Goal: Contribute content: Contribute content

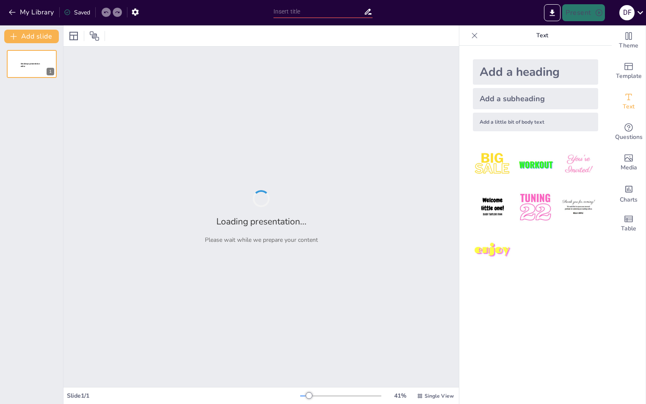
type input "Arquitectura Sostenible: Tres Ejemplos de Vida Responsable"
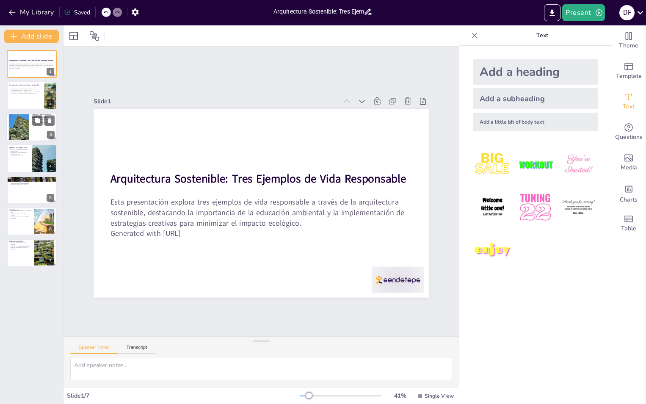
click at [20, 124] on div at bounding box center [19, 127] width 36 height 26
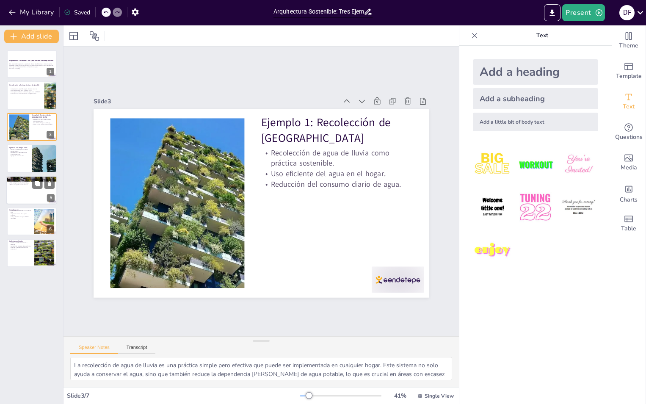
click at [26, 198] on div at bounding box center [31, 190] width 51 height 29
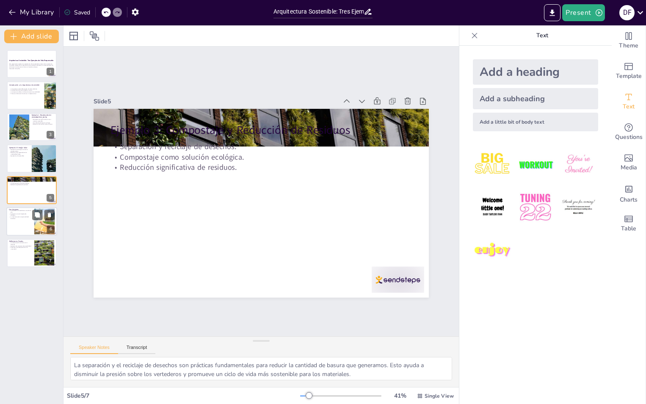
click at [20, 224] on div at bounding box center [31, 221] width 51 height 29
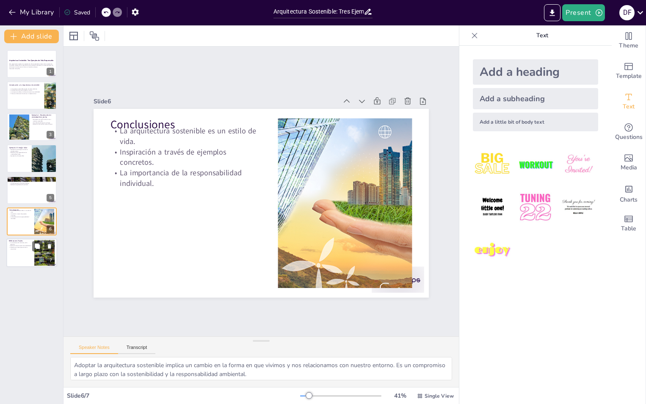
click at [18, 249] on p "Fomentar el cambio positivo en la comunidad." at bounding box center [20, 248] width 23 height 3
type textarea "La transformación hacia un estilo de vida más sostenible comienza con decisione…"
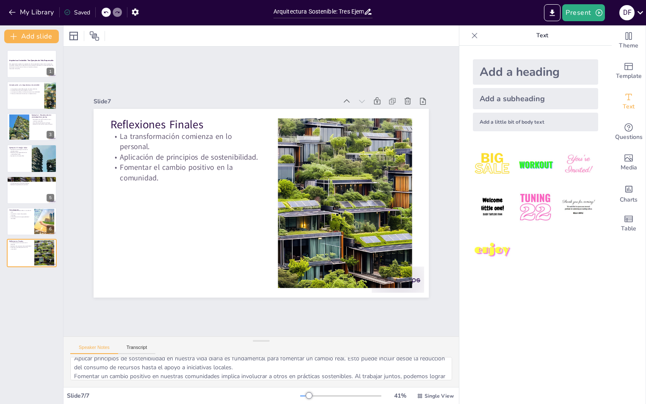
scroll to position [38, 0]
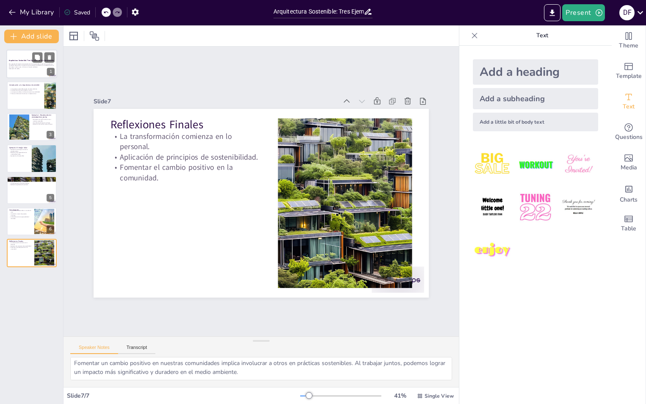
click at [38, 65] on p "Esta presentación explora tres ejemplos de vida responsable a través de la arqu…" at bounding box center [32, 65] width 46 height 5
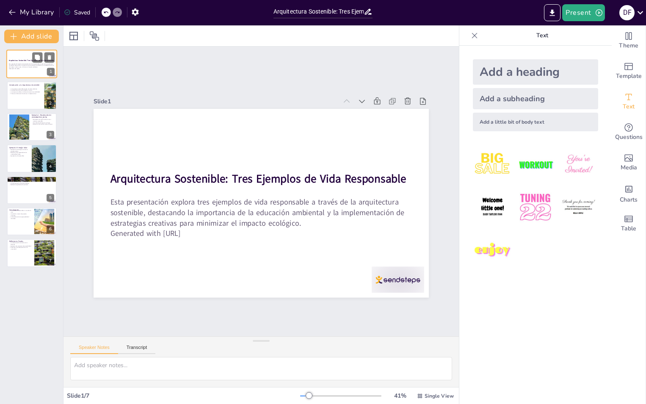
scroll to position [0, 0]
click at [547, 8] on button "Export to PowerPoint" at bounding box center [552, 12] width 17 height 17
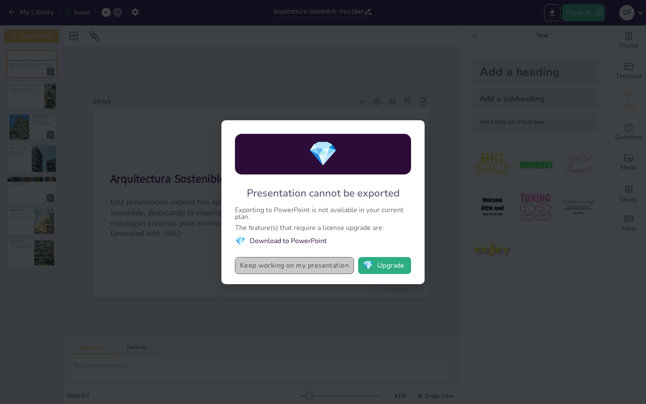
click at [323, 271] on button "Keep working on my presentation" at bounding box center [294, 265] width 119 height 17
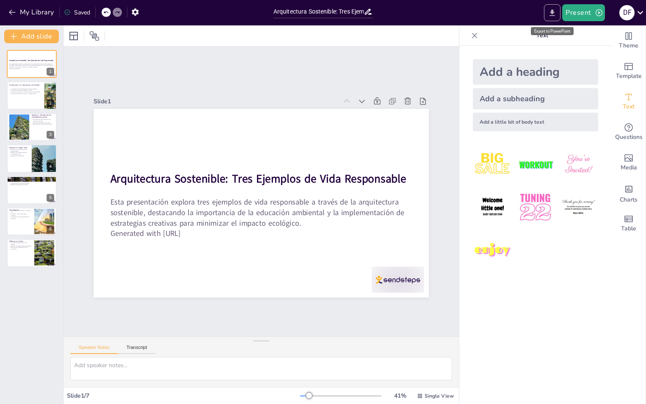
click at [551, 13] on icon "Export to PowerPoint" at bounding box center [552, 12] width 9 height 9
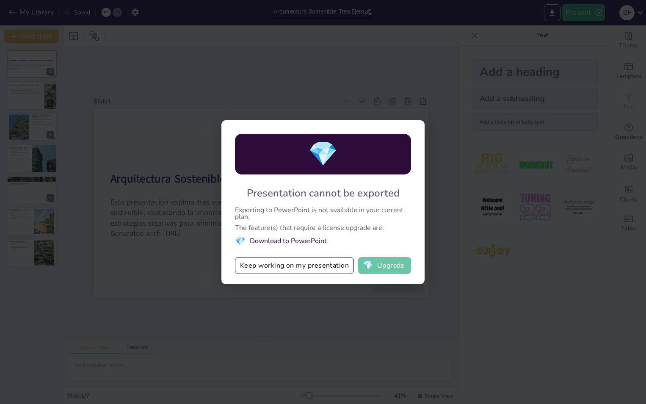
click at [383, 268] on button "💎 Upgrade" at bounding box center [384, 265] width 53 height 17
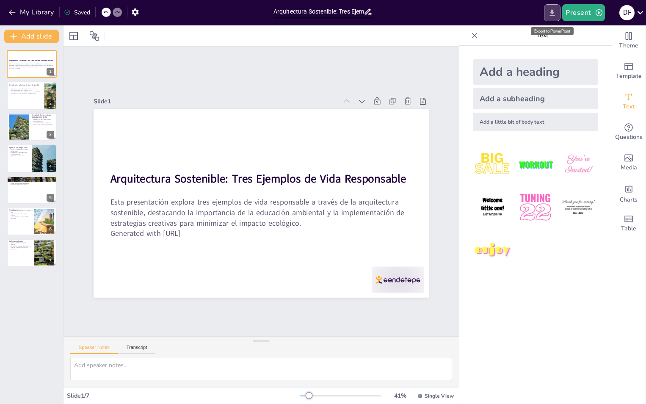
click at [555, 15] on icon "Export to PowerPoint" at bounding box center [552, 12] width 5 height 6
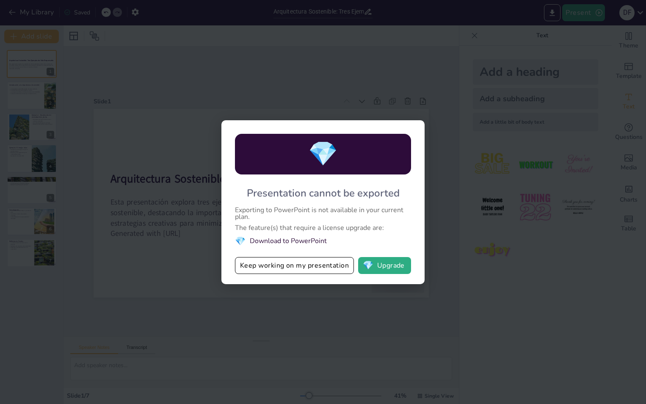
click at [281, 241] on li "💎 Download to PowerPoint" at bounding box center [323, 240] width 176 height 11
click at [252, 270] on button "Keep working on my presentation" at bounding box center [294, 265] width 119 height 17
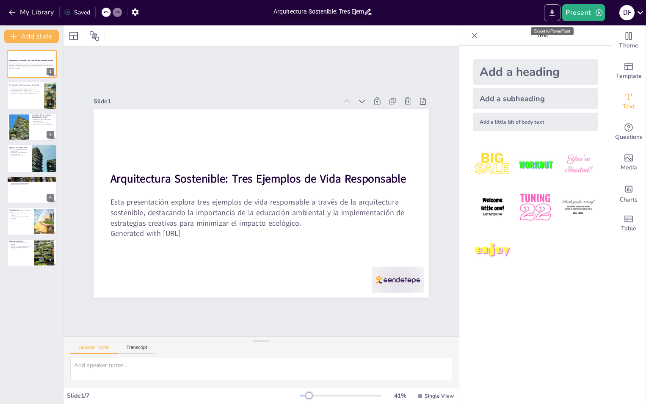
click at [554, 15] on icon "Export to PowerPoint" at bounding box center [552, 12] width 9 height 9
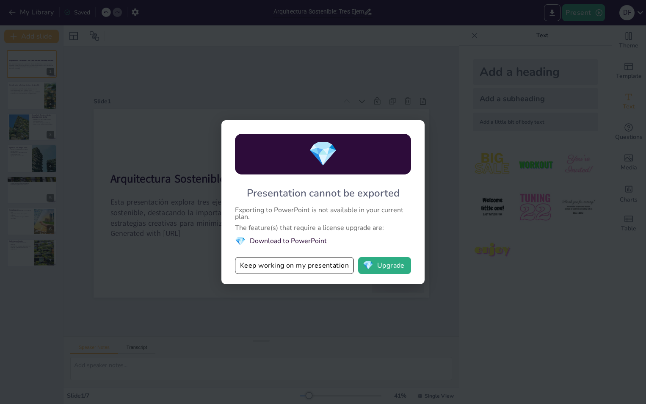
click at [336, 142] on span "💎" at bounding box center [323, 154] width 30 height 33
click at [386, 264] on button "💎 Upgrade" at bounding box center [384, 265] width 53 height 17
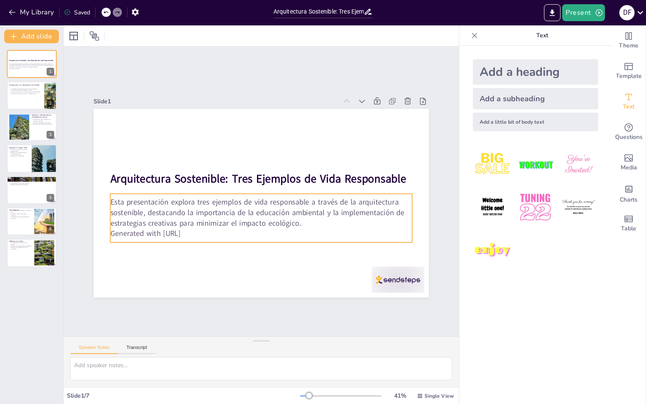
click at [245, 199] on p "Esta presentación explora tres ejemplos de vida responsable a través de la arqu…" at bounding box center [248, 208] width 262 height 203
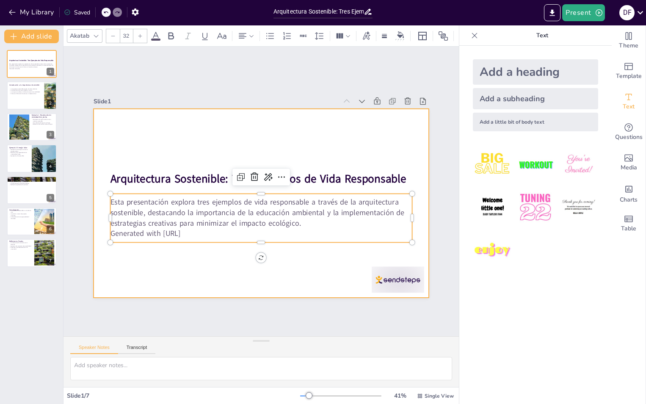
click at [335, 156] on div at bounding box center [258, 203] width 367 height 254
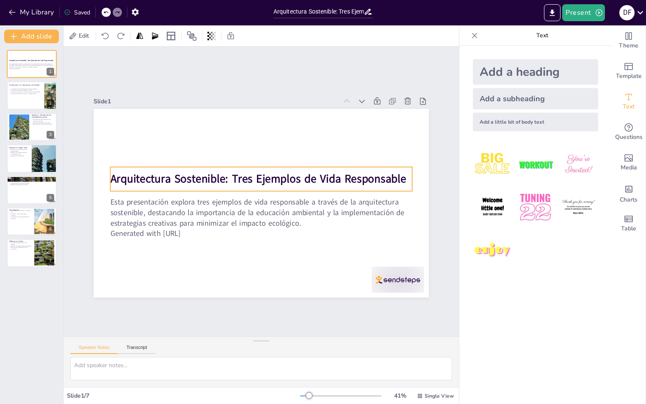
click at [292, 176] on strong "Arquitectura Sostenible: Tres Ejemplos de Vida Responsable" at bounding box center [260, 179] width 296 height 46
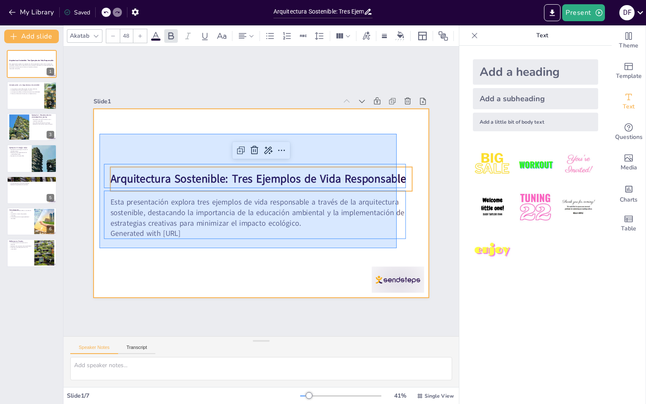
drag, startPoint x: 129, startPoint y: 204, endPoint x: 399, endPoint y: 251, distance: 274.4
click at [399, 251] on div at bounding box center [258, 203] width 367 height 254
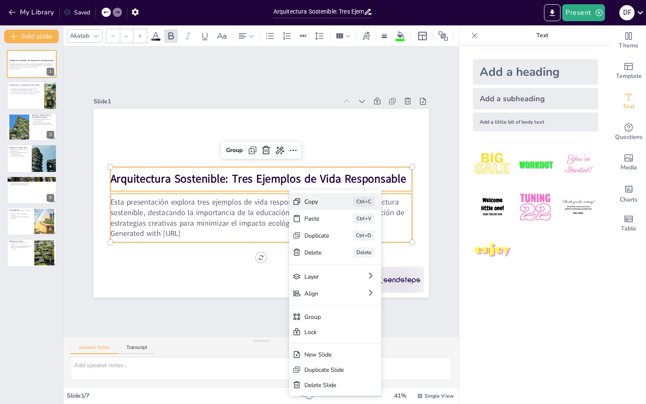
click at [353, 265] on div "Copy" at bounding box center [366, 271] width 26 height 13
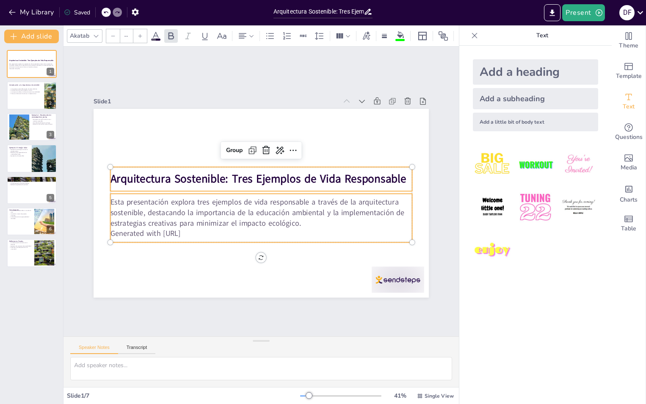
click at [168, 181] on strong "Arquitectura Sostenible: Tres Ejemplos de Vida Responsable" at bounding box center [260, 179] width 296 height 46
type input "48"
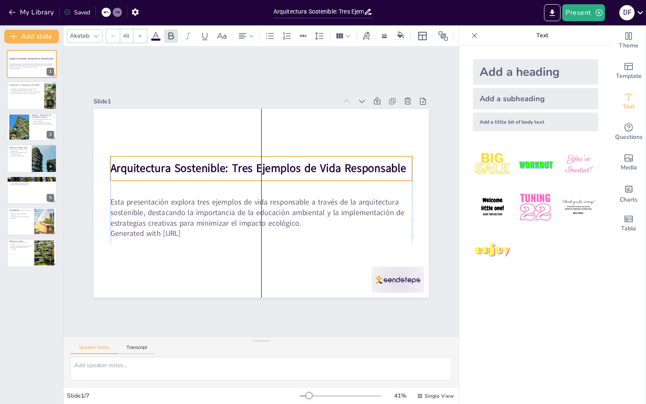
drag, startPoint x: 107, startPoint y: 175, endPoint x: 116, endPoint y: 162, distance: 16.2
click at [113, 165] on strong "Arquitectura Sostenible: Tres Ejemplos de Vida Responsable" at bounding box center [261, 168] width 296 height 46
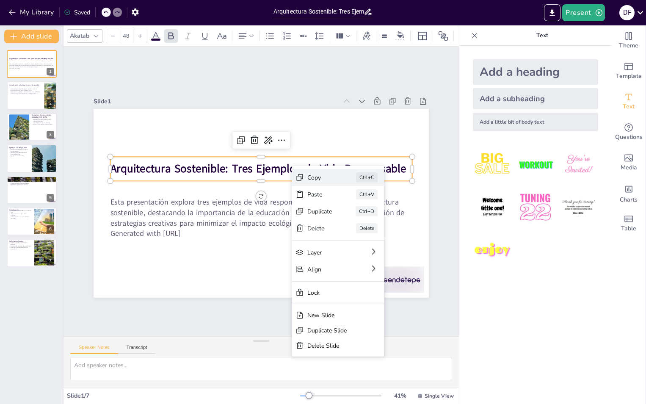
click at [361, 242] on div "Copy" at bounding box center [374, 248] width 26 height 13
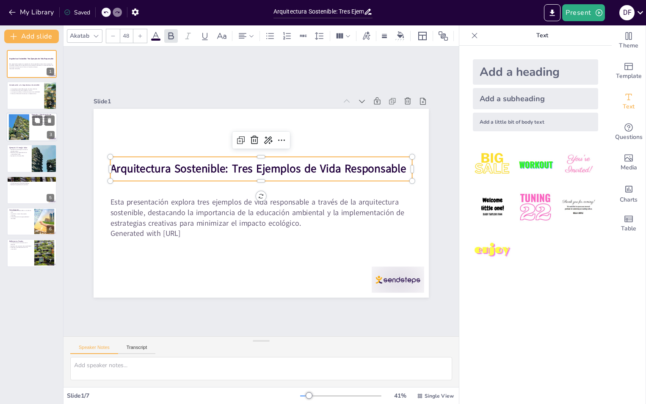
click at [32, 126] on div at bounding box center [31, 127] width 51 height 29
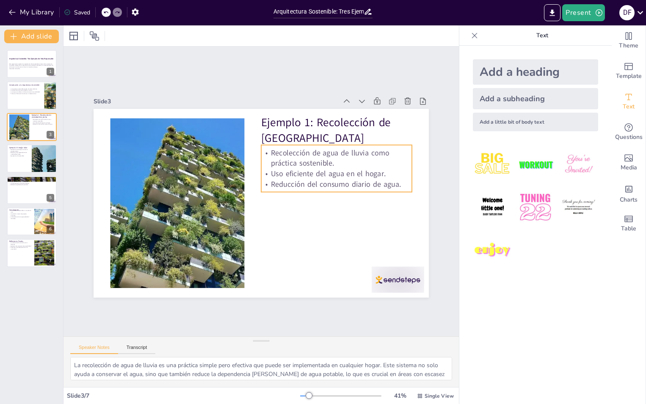
click at [349, 165] on p "Recolección de agua de lluvia como práctica sostenible." at bounding box center [342, 175] width 152 height 52
click at [396, 184] on p "Reducción del consumo diario de agua." at bounding box center [335, 207] width 147 height 57
click at [396, 184] on p "Reducción del consumo diario de agua." at bounding box center [336, 192] width 151 height 26
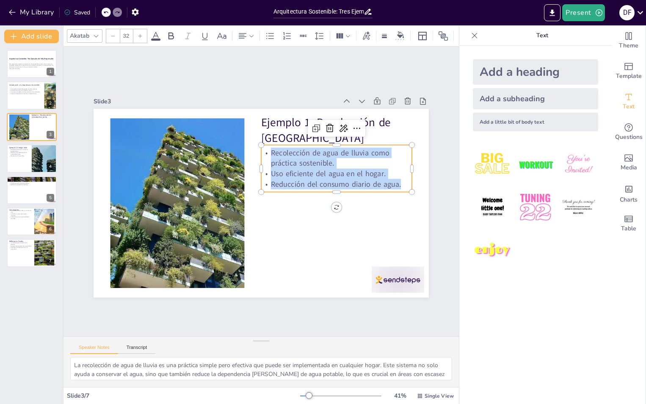
drag, startPoint x: 396, startPoint y: 184, endPoint x: 268, endPoint y: 146, distance: 133.8
click at [268, 149] on div "Recolección de agua de lluvia como práctica sostenible. Uso eficiente del agua …" at bounding box center [340, 185] width 156 height 72
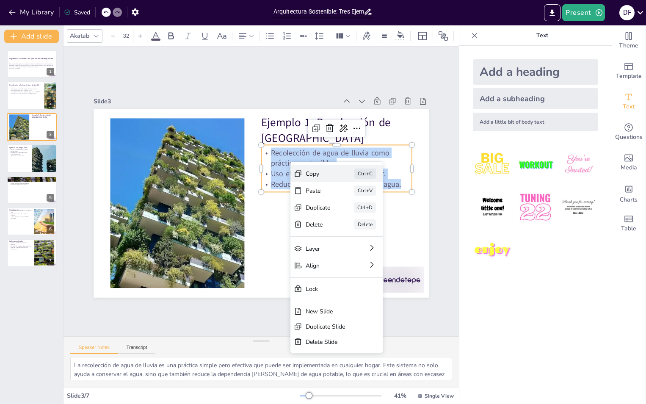
click at [365, 227] on div "Copy" at bounding box center [378, 232] width 26 height 11
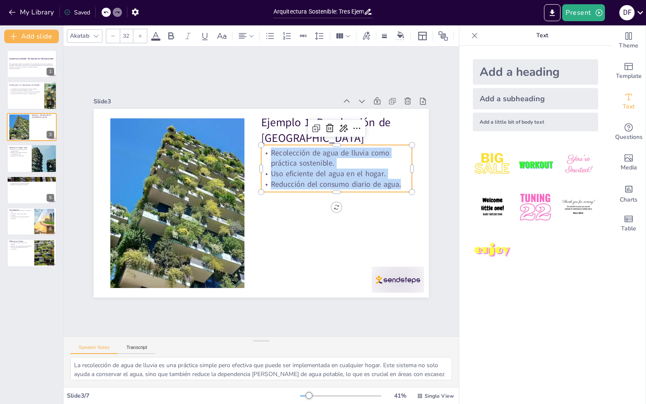
click at [286, 316] on div "Slide 1 Arquitectura Sostenible: Tres Ejemplos de Vida Responsable Esta present…" at bounding box center [261, 191] width 447 height 366
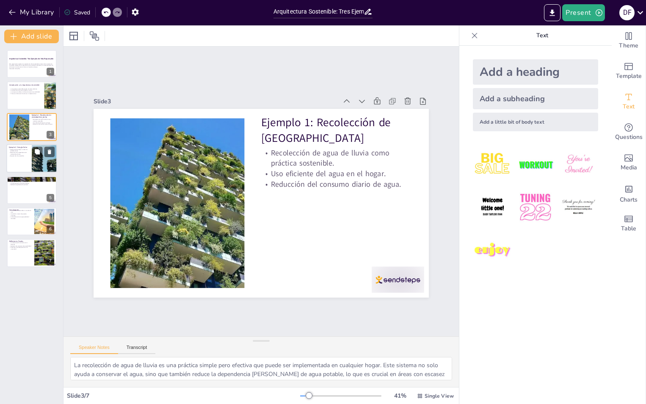
click at [40, 164] on div at bounding box center [44, 158] width 50 height 29
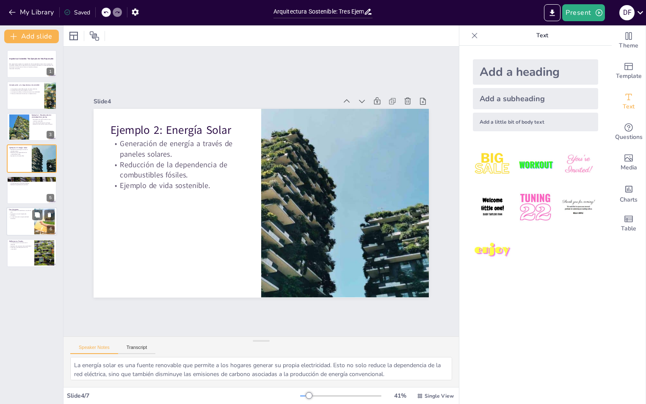
click at [37, 226] on div at bounding box center [44, 222] width 55 height 26
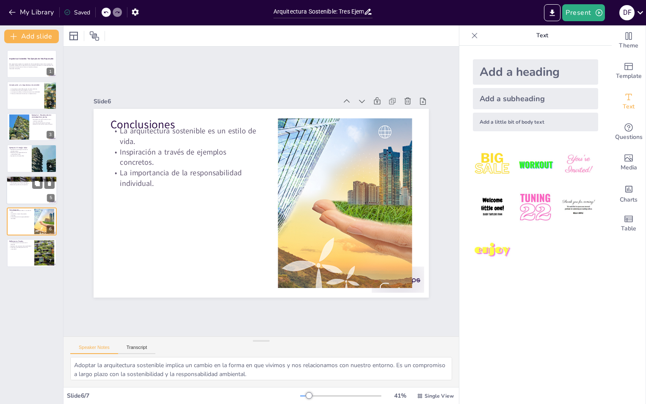
click at [41, 193] on div at bounding box center [31, 190] width 51 height 29
type textarea "La separación y el reciclaje de desechos son prácticas fundamentales para reduc…"
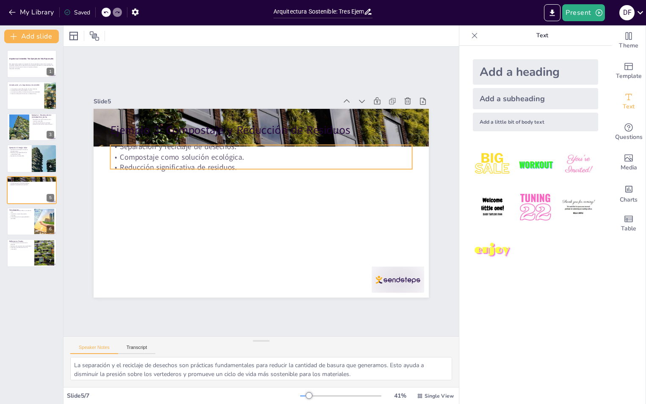
click at [242, 151] on p "Compostaje como solución ecológica." at bounding box center [293, 181] width 103 height 290
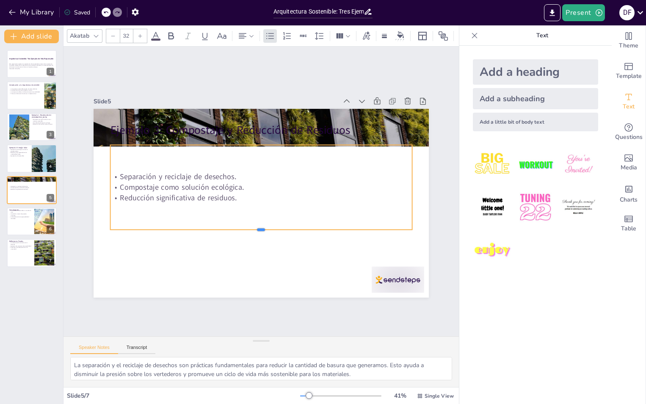
drag, startPoint x: 261, startPoint y: 167, endPoint x: 240, endPoint y: 259, distance: 94.1
click at [240, 251] on div at bounding box center [256, 232] width 301 height 38
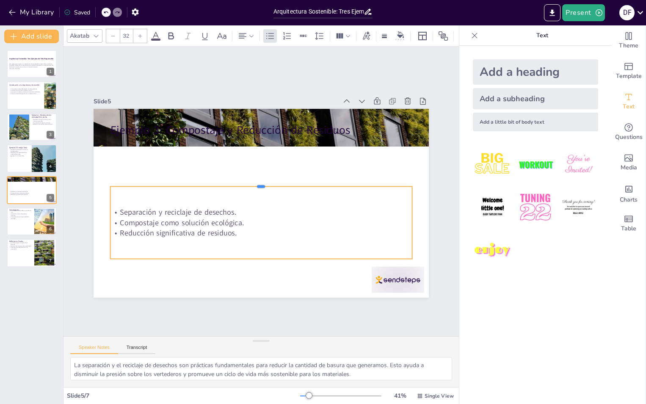
drag, startPoint x: 256, startPoint y: 141, endPoint x: 246, endPoint y: 184, distance: 44.2
click at [246, 184] on div at bounding box center [262, 183] width 301 height 38
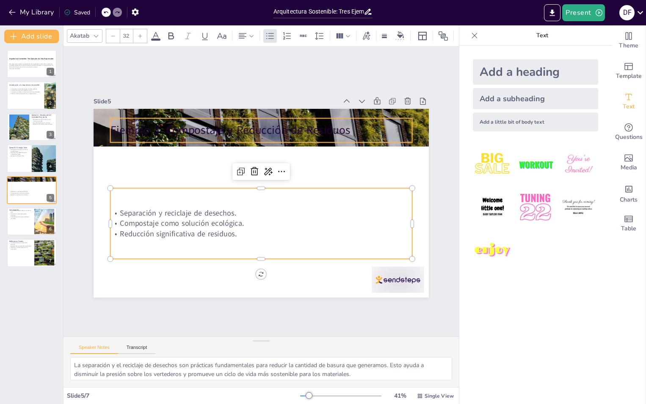
type input "48"
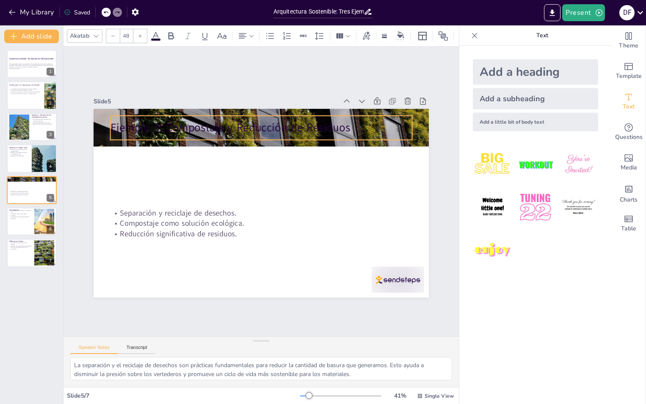
click at [222, 129] on p "Ejemplo 3: Compostaje y Reducción de Residuos" at bounding box center [268, 128] width 302 height 47
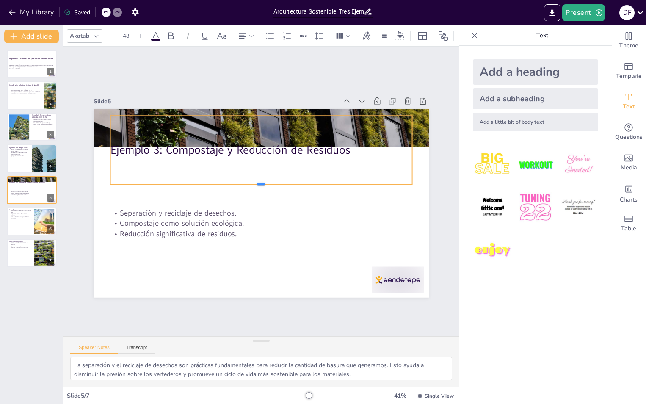
drag, startPoint x: 218, startPoint y: 138, endPoint x: 211, endPoint y: 187, distance: 50.4
click at [211, 187] on div at bounding box center [262, 187] width 297 height 69
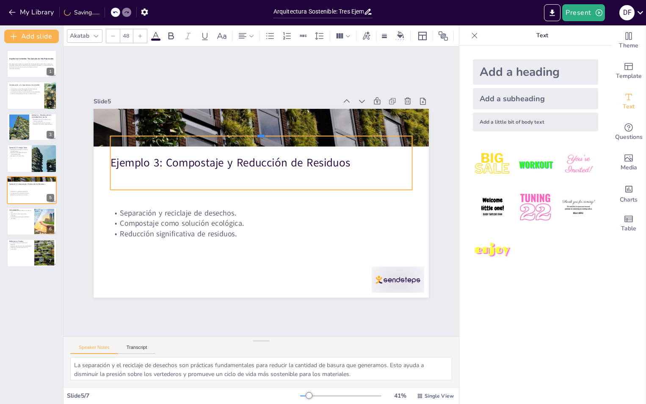
click at [250, 133] on div at bounding box center [267, 133] width 301 height 39
click at [576, 342] on div "Add a heading Add a subheading Add a little bit of body text" at bounding box center [535, 225] width 152 height 358
click at [32, 163] on div at bounding box center [44, 158] width 50 height 29
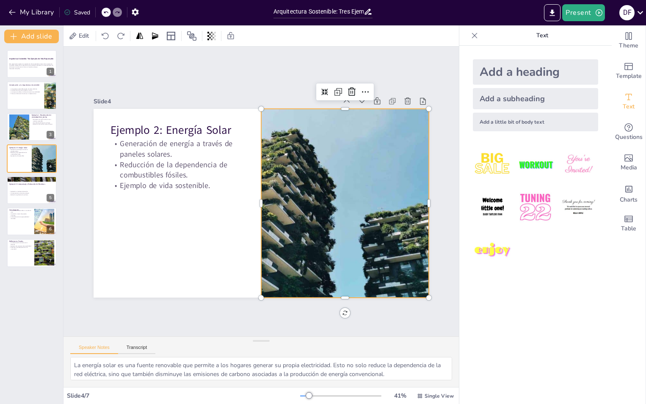
click at [319, 268] on div at bounding box center [344, 203] width 329 height 189
click at [29, 229] on div at bounding box center [31, 221] width 51 height 29
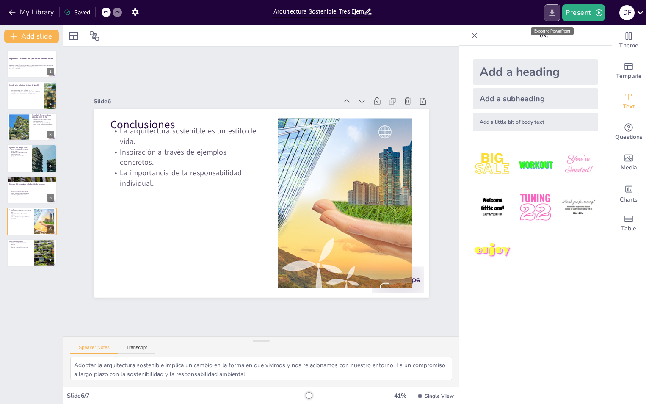
click at [551, 18] on button "Export to PowerPoint" at bounding box center [552, 12] width 17 height 17
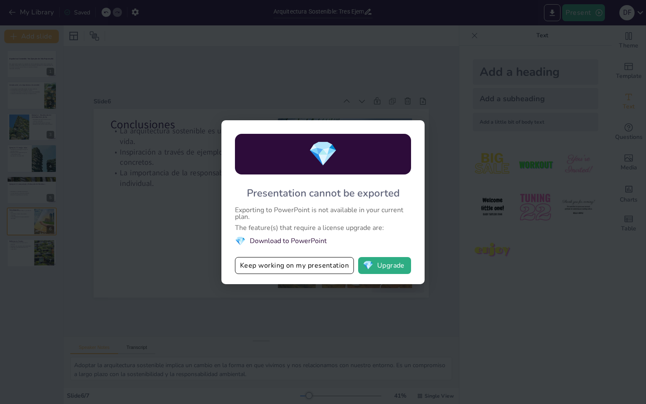
click at [614, 289] on div "💎 Presentation cannot be exported Exporting to PowerPoint is not available in y…" at bounding box center [323, 202] width 646 height 404
click at [331, 273] on button "Keep working on my presentation" at bounding box center [294, 265] width 119 height 17
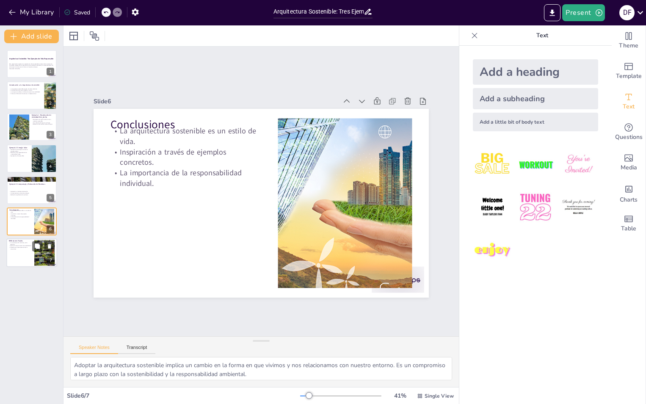
click at [28, 251] on div at bounding box center [31, 253] width 51 height 29
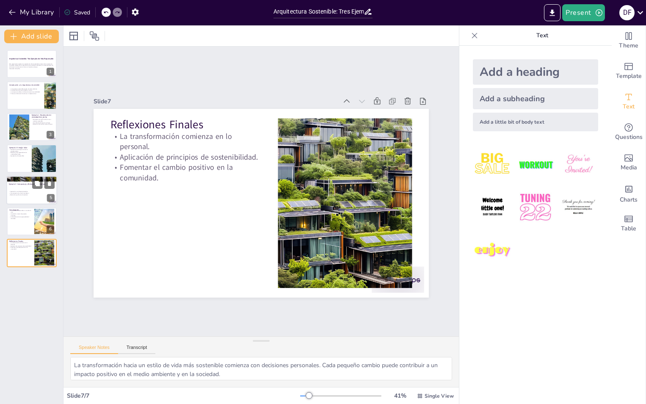
click at [38, 196] on div "Separación y reciclaje de desechos. Compostaje como solución ecológica. Reducci…" at bounding box center [32, 192] width 46 height 11
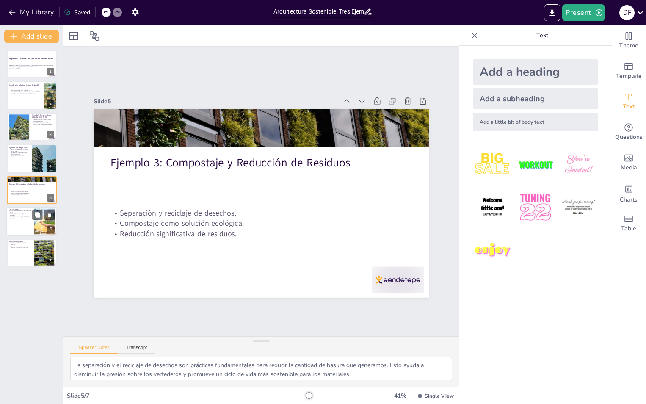
click at [27, 222] on div at bounding box center [31, 221] width 51 height 29
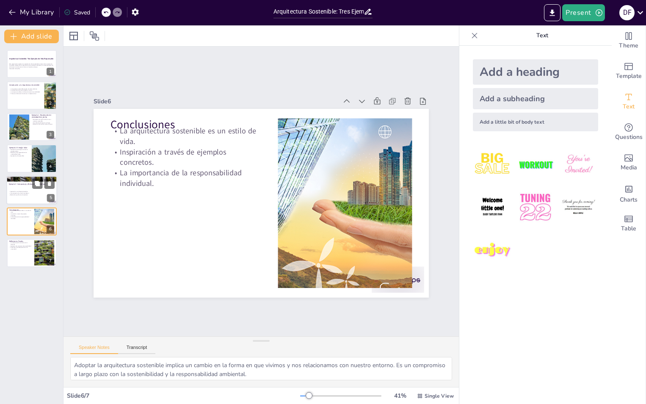
click at [31, 192] on p "Separación y reciclaje de desechos." at bounding box center [32, 191] width 46 height 2
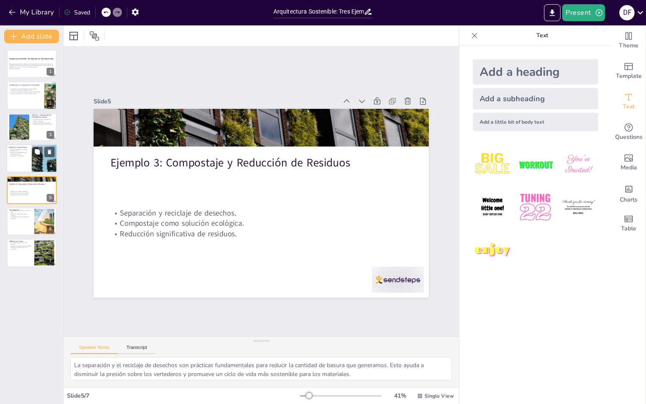
click at [29, 168] on div at bounding box center [31, 158] width 51 height 29
type textarea "La energía solar es una fuente renovable que permite a los hogares generar su p…"
